Goal: Navigation & Orientation: Find specific page/section

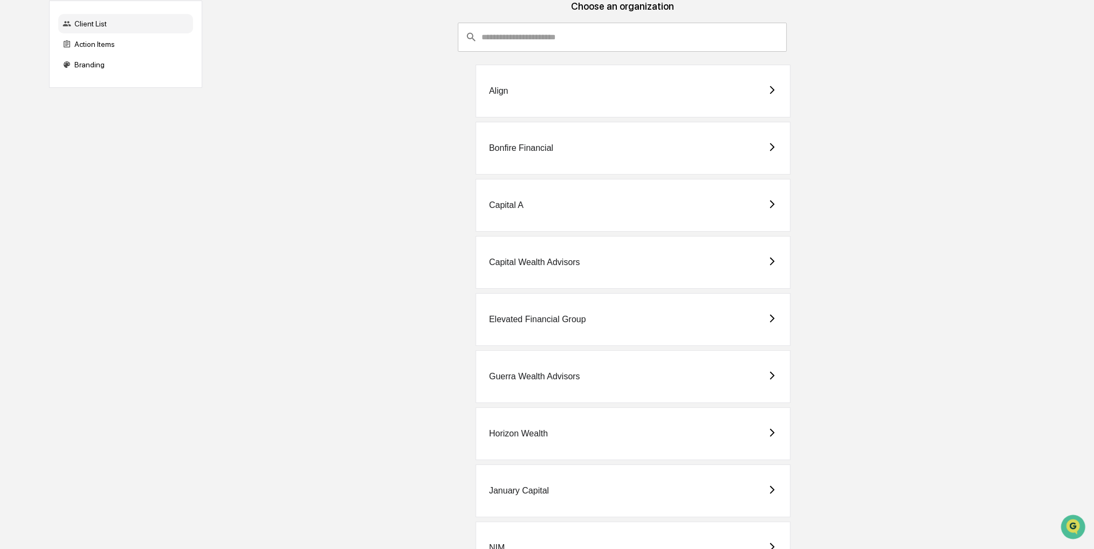
click at [518, 223] on div "Capital A" at bounding box center [633, 205] width 315 height 53
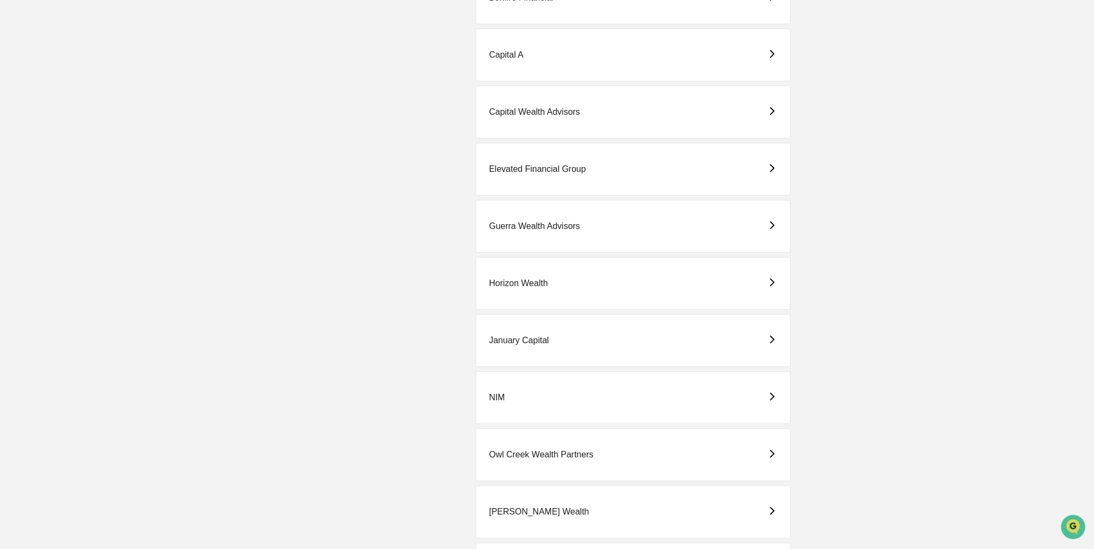
scroll to position [324, 0]
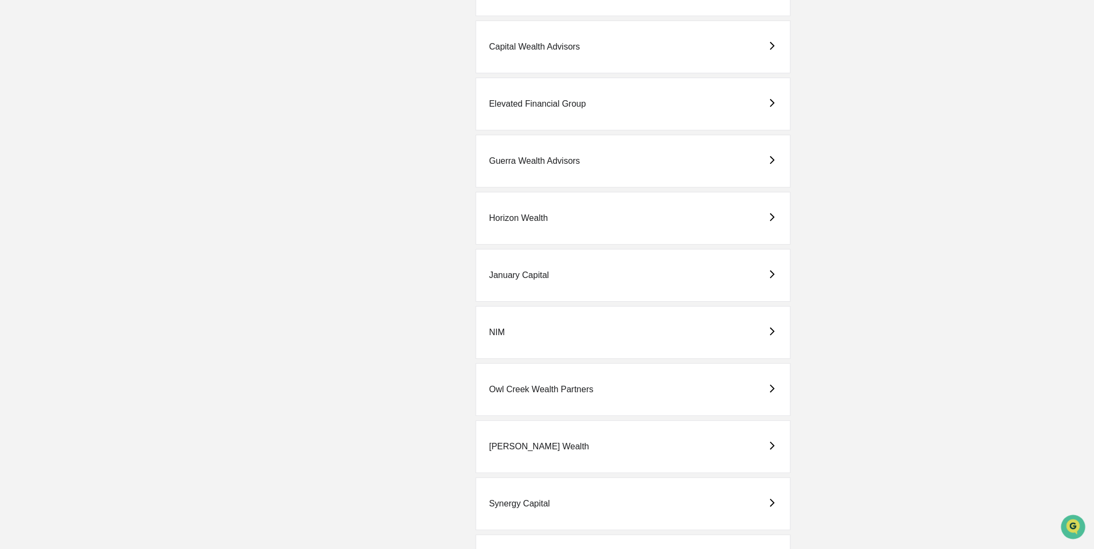
click at [565, 228] on div "Horizon Wealth" at bounding box center [633, 218] width 315 height 53
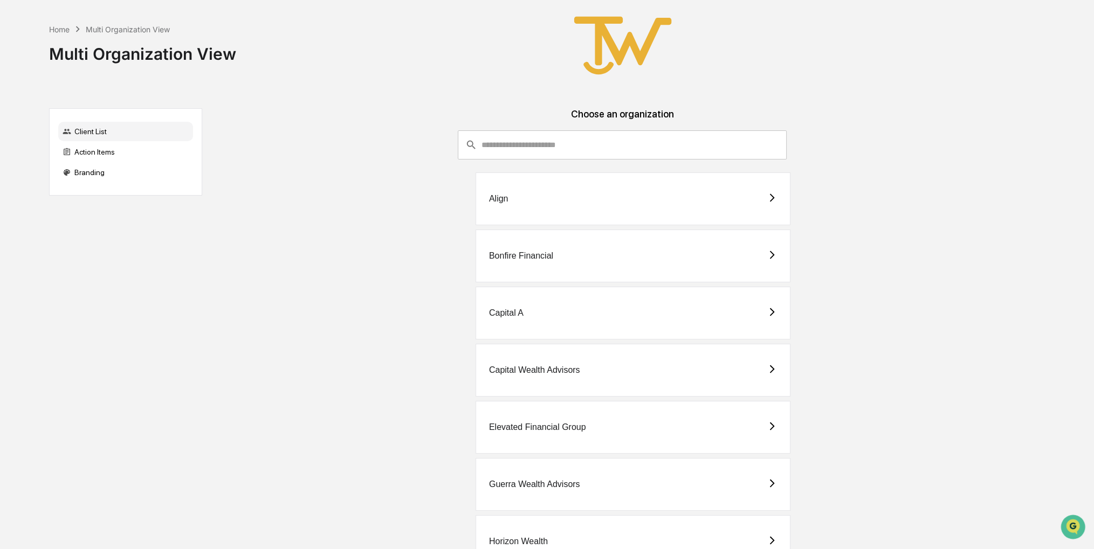
click at [614, 312] on div "Capital A" at bounding box center [633, 313] width 315 height 53
